Goal: Task Accomplishment & Management: Complete application form

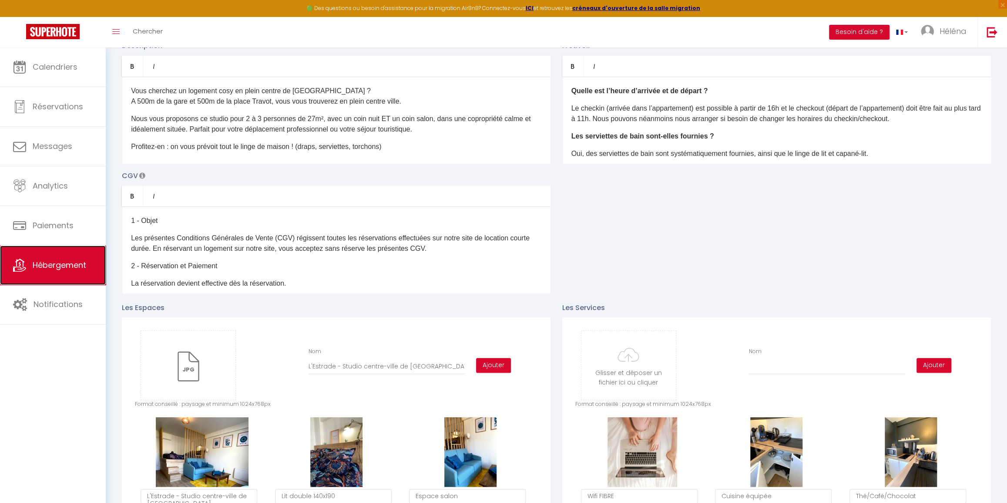
click at [72, 268] on span "Hébergement" at bounding box center [60, 264] width 54 height 11
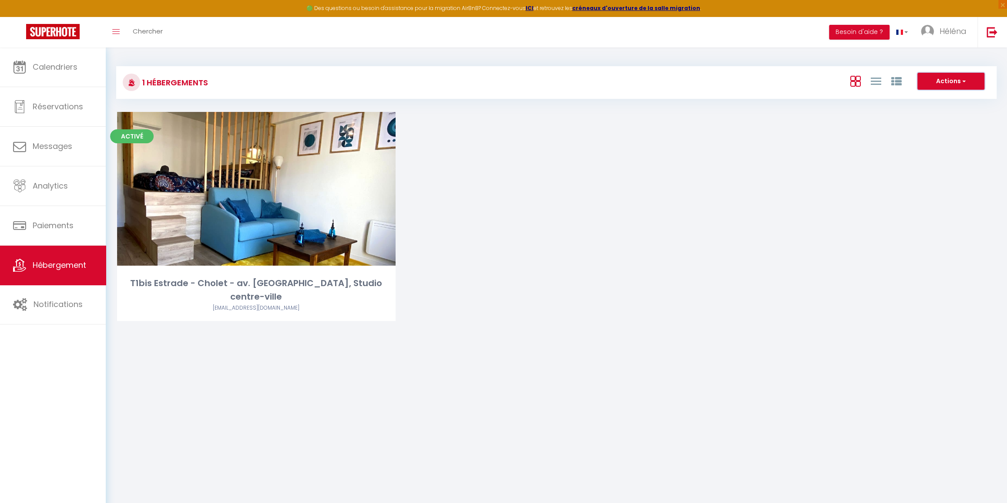
click at [956, 75] on button "Actions" at bounding box center [950, 81] width 67 height 17
click at [951, 96] on li "Créer un Hébergement" at bounding box center [944, 99] width 80 height 10
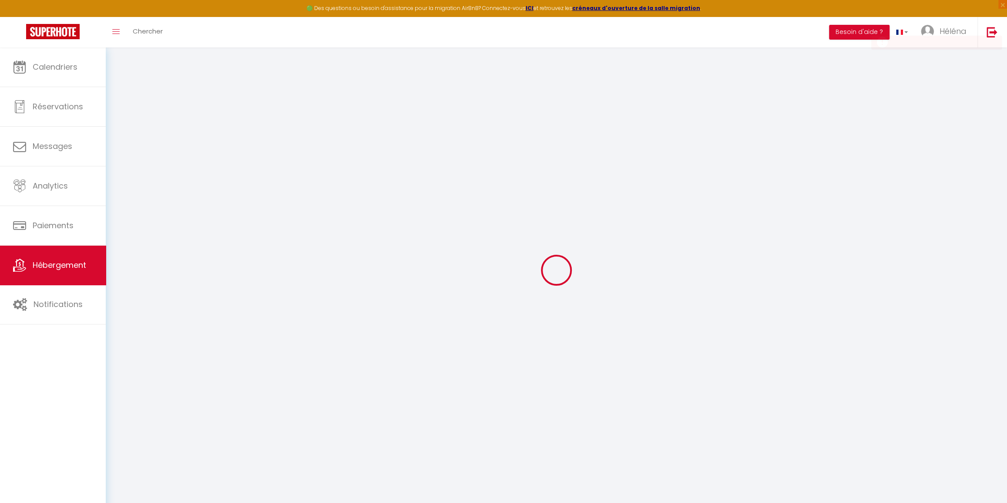
select select
checkbox input "false"
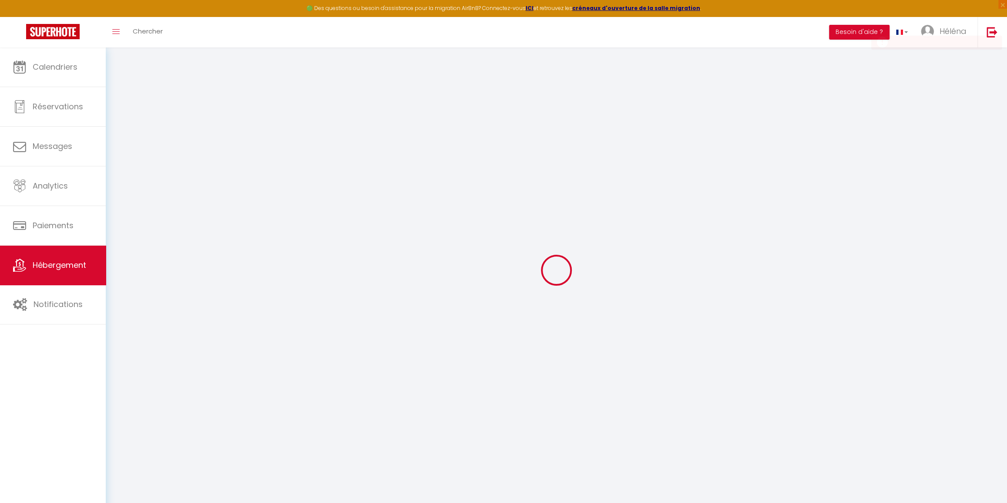
select select
select select "15:00"
select select "23:45"
select select "11:00"
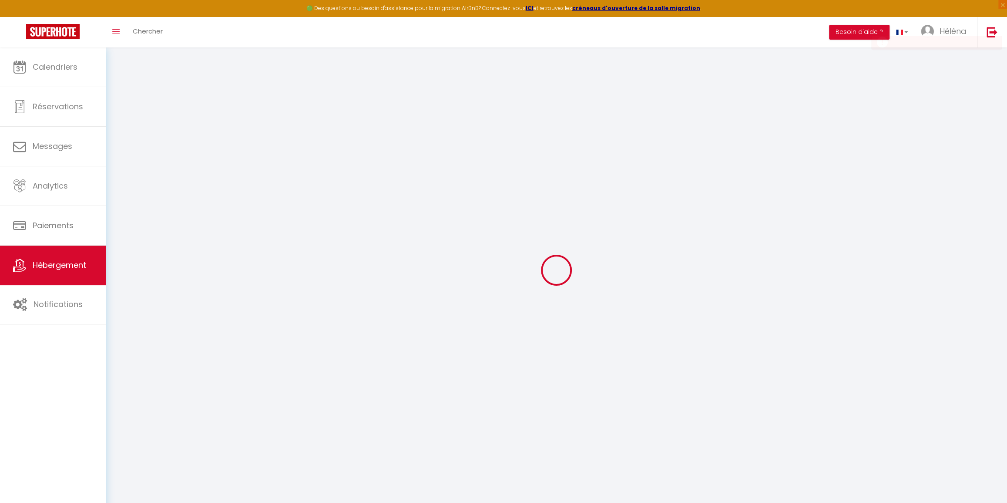
select select "30"
select select "120"
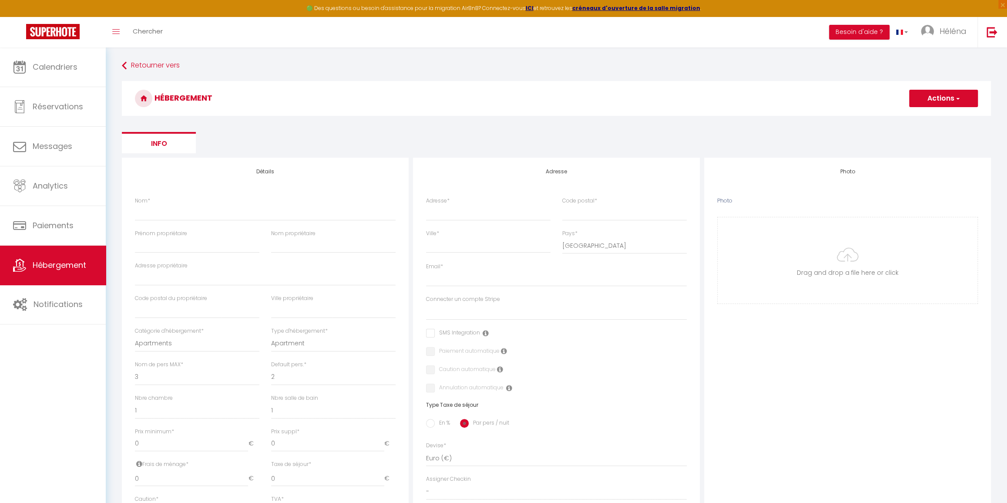
click at [943, 96] on button "Actions" at bounding box center [943, 98] width 69 height 17
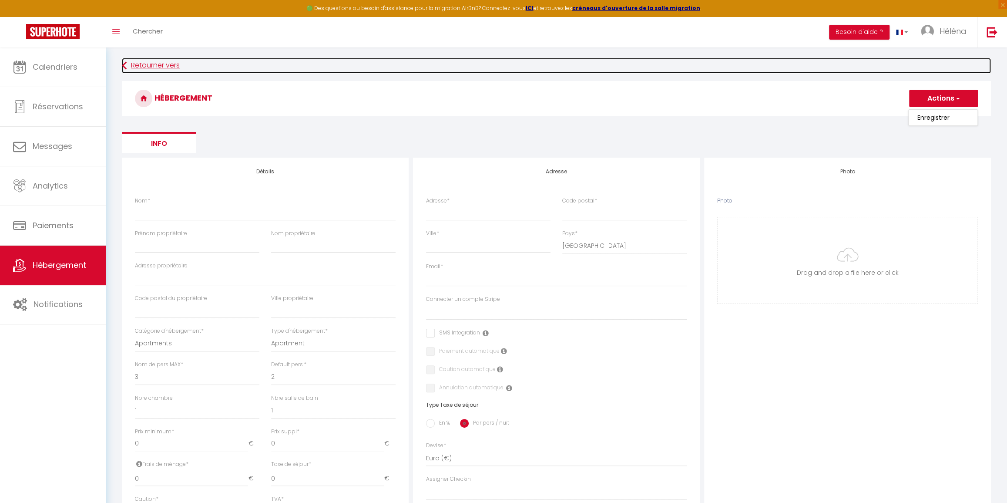
click at [178, 63] on link "Retourner vers" at bounding box center [556, 66] width 869 height 16
